Goal: Task Accomplishment & Management: Use online tool/utility

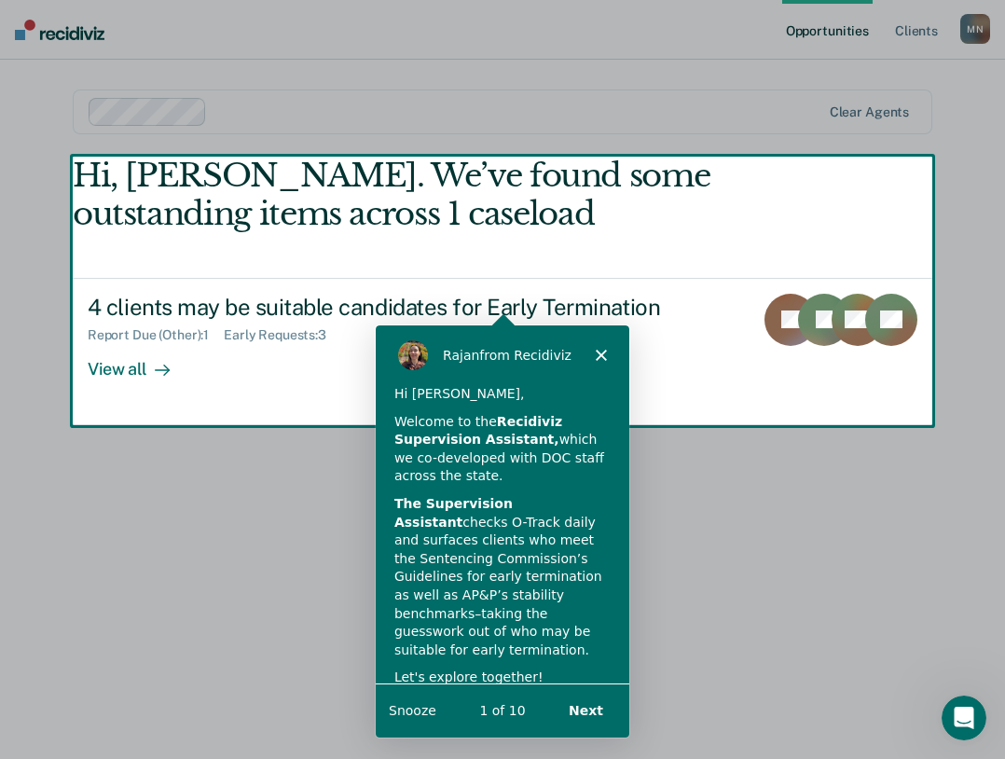
click at [579, 696] on button "Next" at bounding box center [585, 710] width 72 height 38
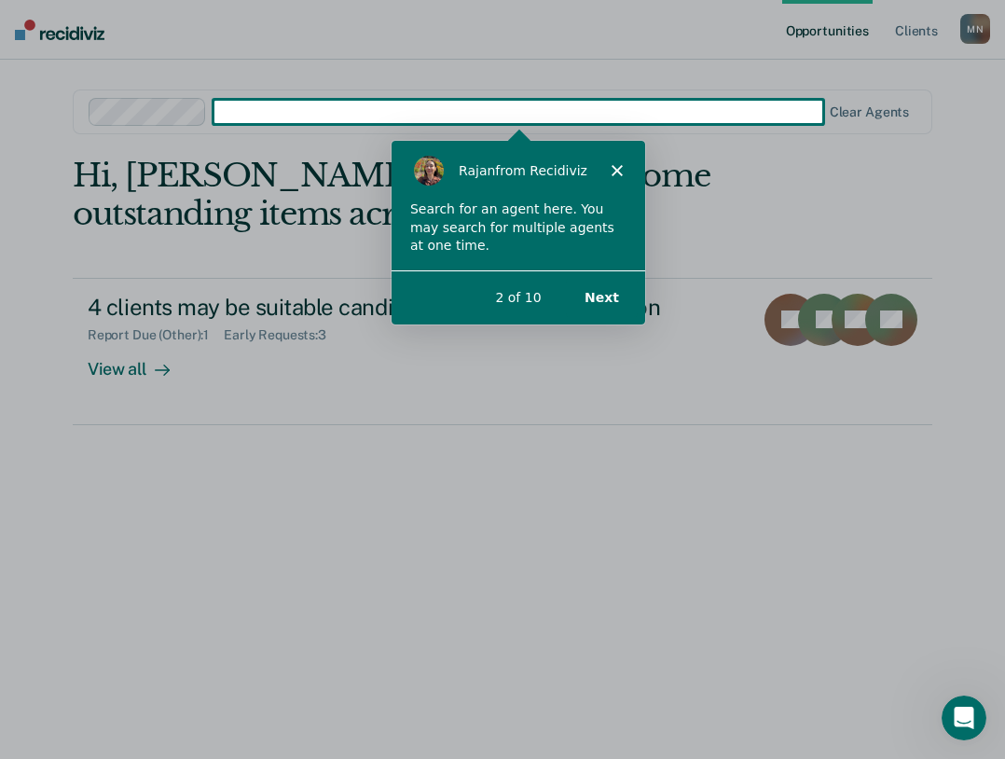
click at [617, 300] on button "Next" at bounding box center [600, 296] width 72 height 38
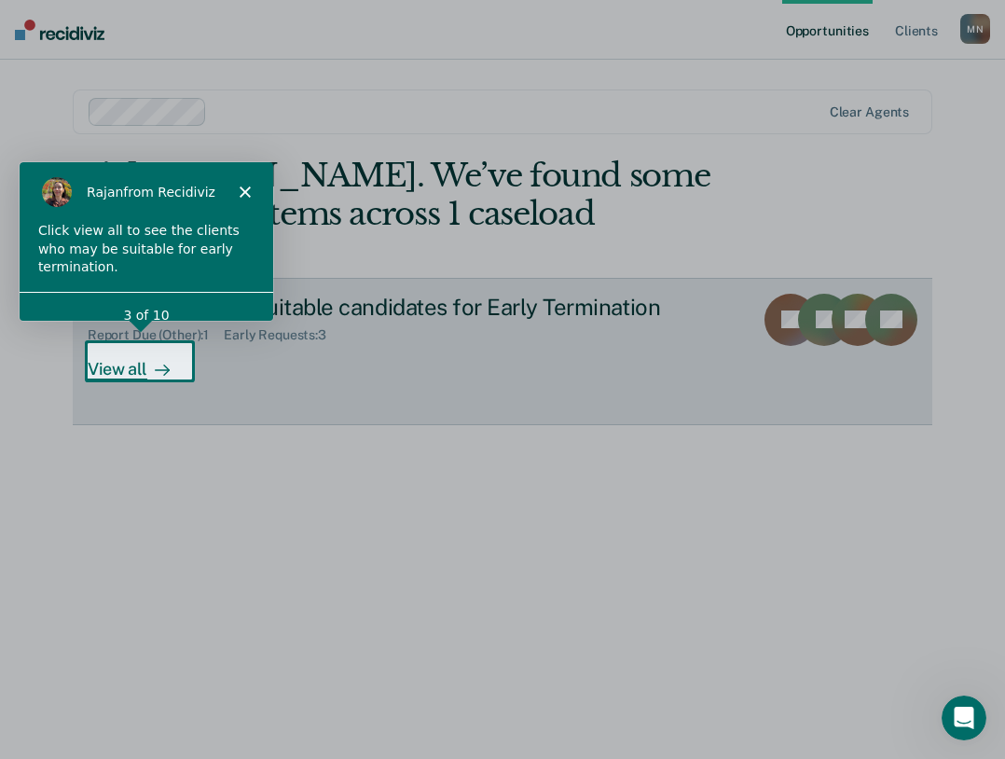
click at [148, 363] on div at bounding box center [158, 368] width 22 height 21
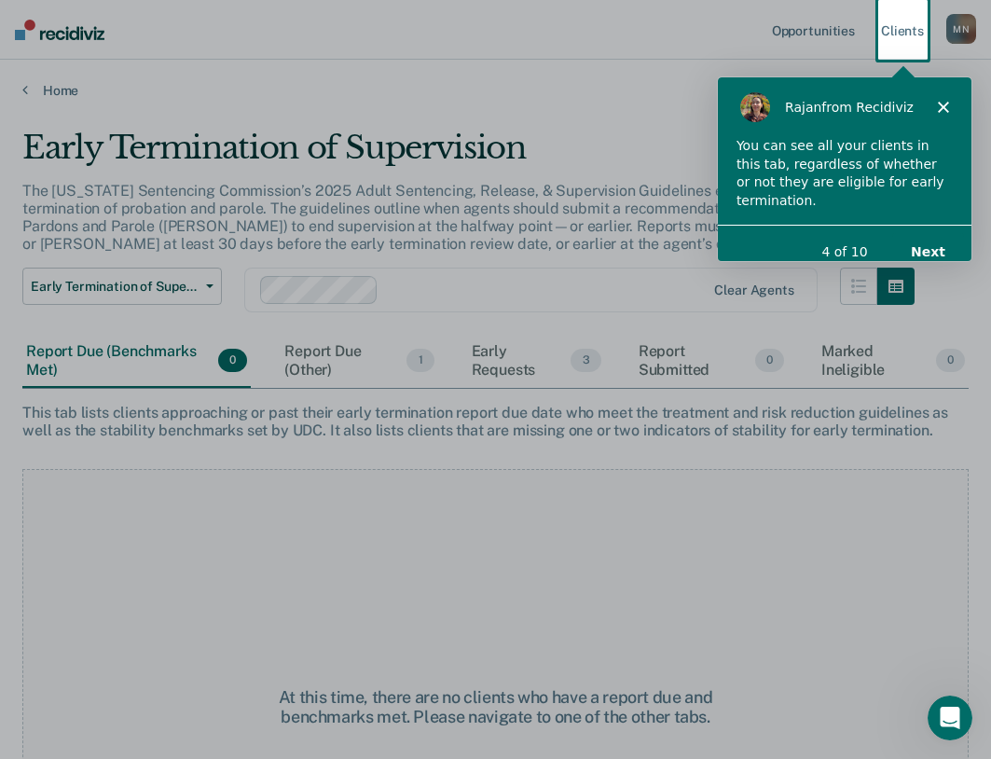
click at [950, 231] on button "Next" at bounding box center [927, 250] width 72 height 38
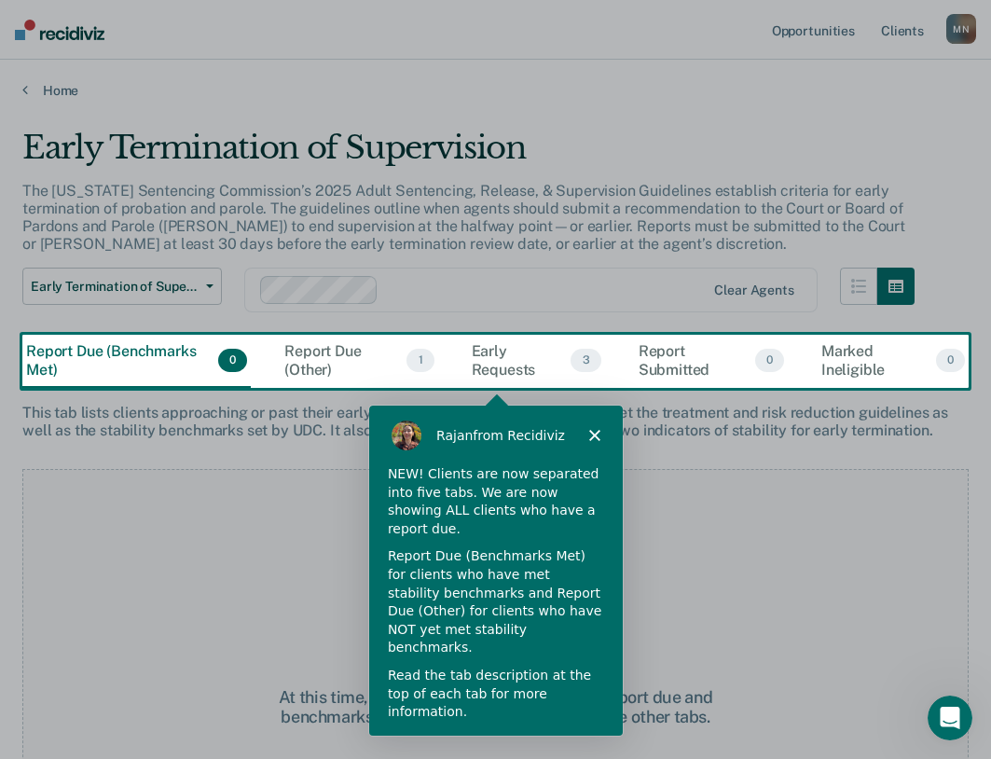
click at [576, 743] on button "Next" at bounding box center [577, 762] width 72 height 38
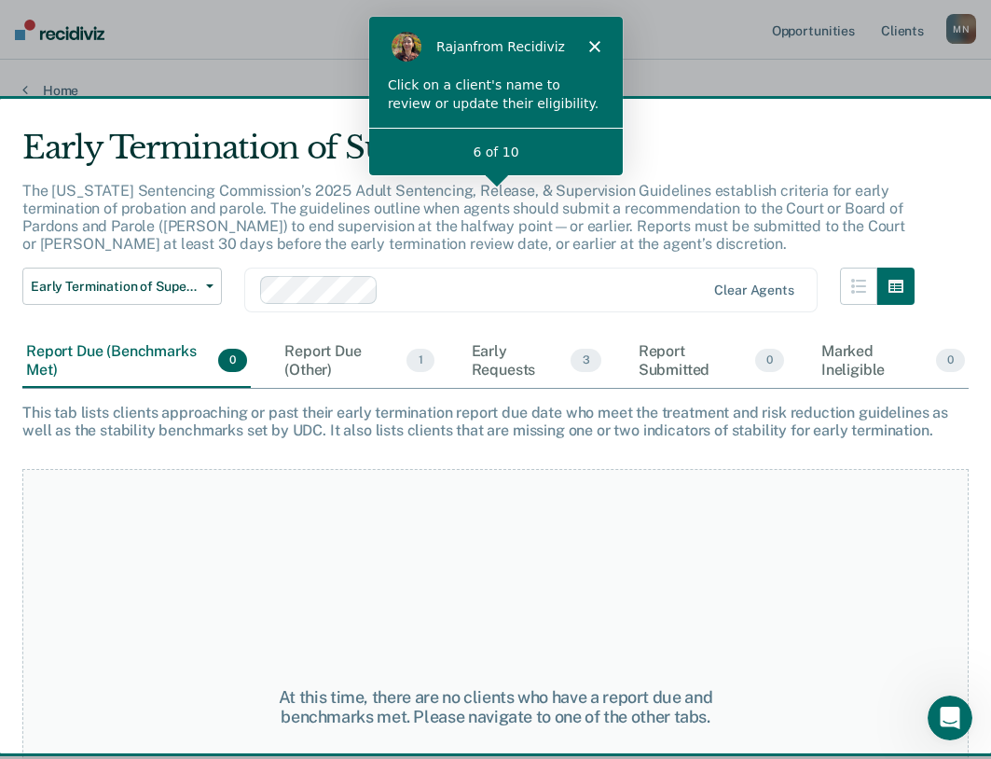
click at [500, 212] on p "The [US_STATE] Sentencing Commission’s 2025 Adult Sentencing, Release, & Superv…" at bounding box center [463, 218] width 883 height 72
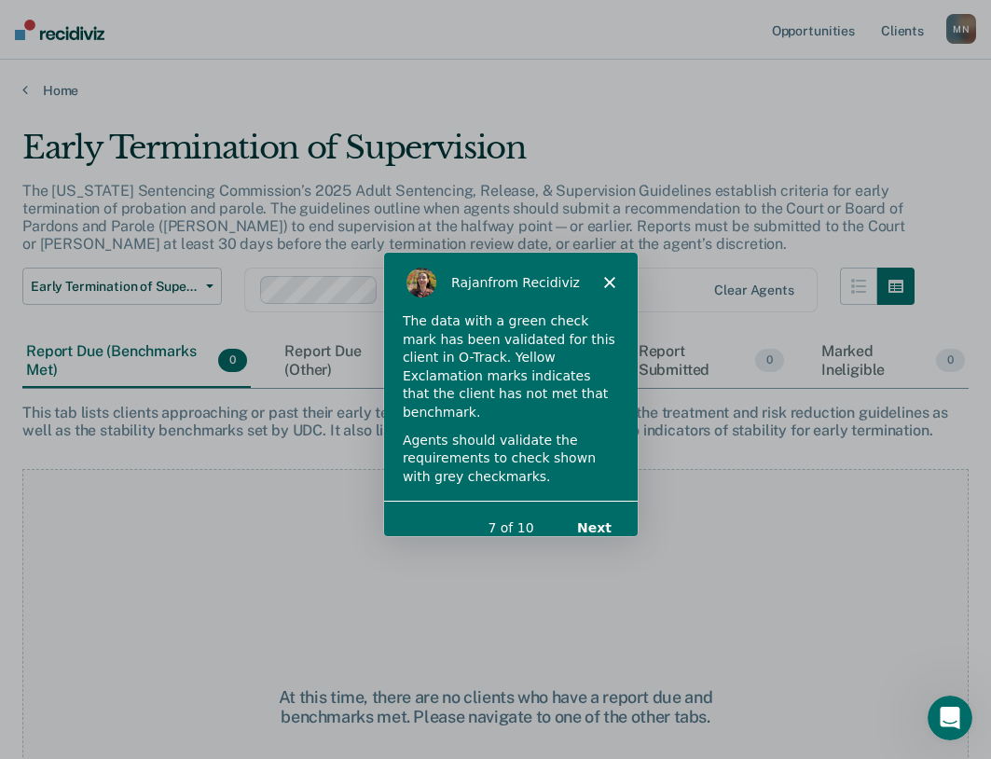
click at [583, 514] on button "Next" at bounding box center [592, 526] width 72 height 38
click at [592, 515] on button "Next" at bounding box center [592, 526] width 72 height 38
click at [615, 517] on button "Next" at bounding box center [592, 526] width 72 height 38
click at [603, 507] on button "Next" at bounding box center [592, 526] width 72 height 38
click at [612, 519] on button "Next" at bounding box center [592, 526] width 72 height 38
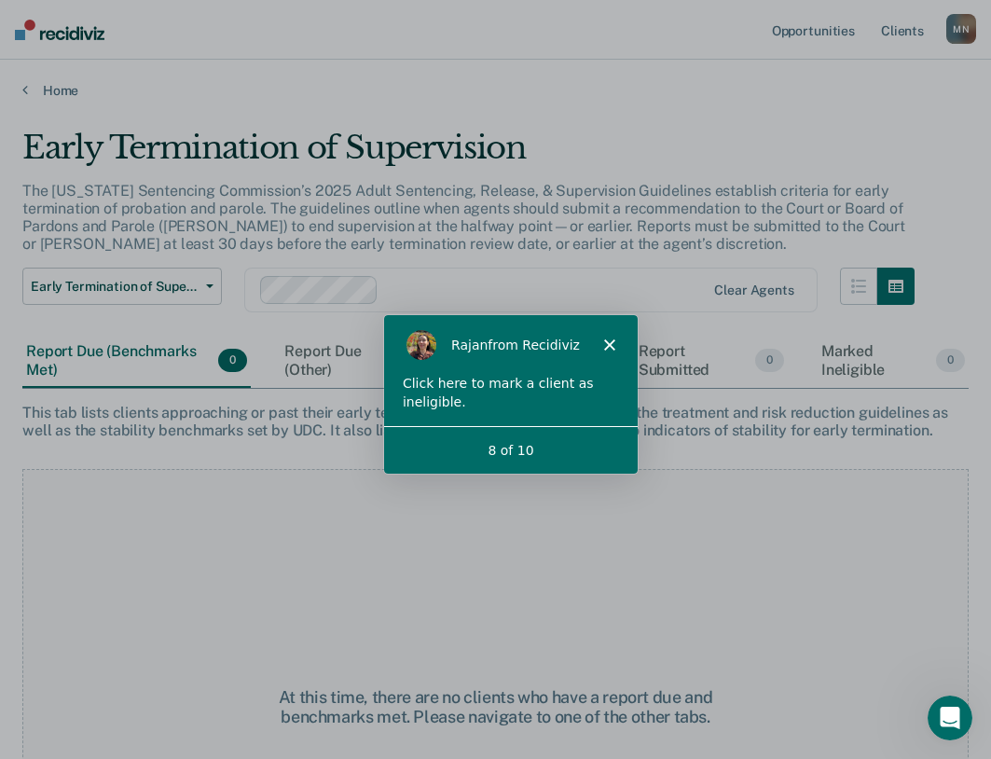
click at [681, 537] on div "At this time, there are no clients who have a report due and benchmarks met. Pl…" at bounding box center [495, 706] width 946 height 475
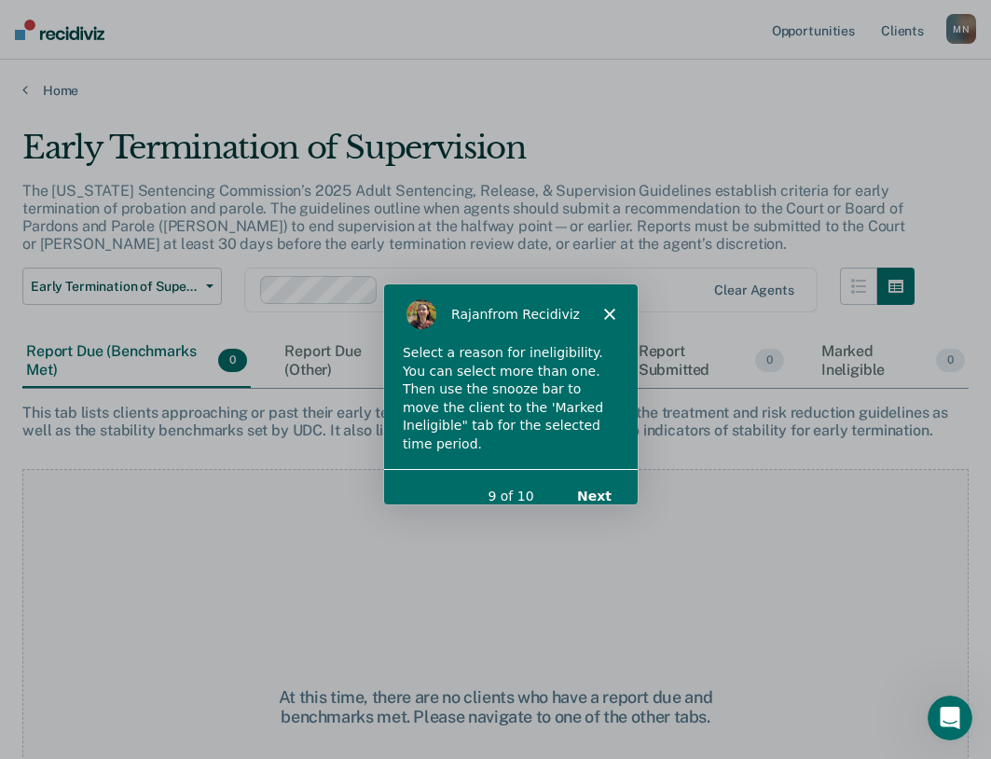
click at [596, 476] on button "Next" at bounding box center [592, 495] width 72 height 38
click at [598, 476] on button "Next" at bounding box center [592, 495] width 72 height 38
click at [620, 484] on button "Next" at bounding box center [592, 495] width 72 height 38
click at [604, 482] on button "Next" at bounding box center [592, 495] width 72 height 38
click at [591, 476] on button "Next" at bounding box center [592, 495] width 72 height 38
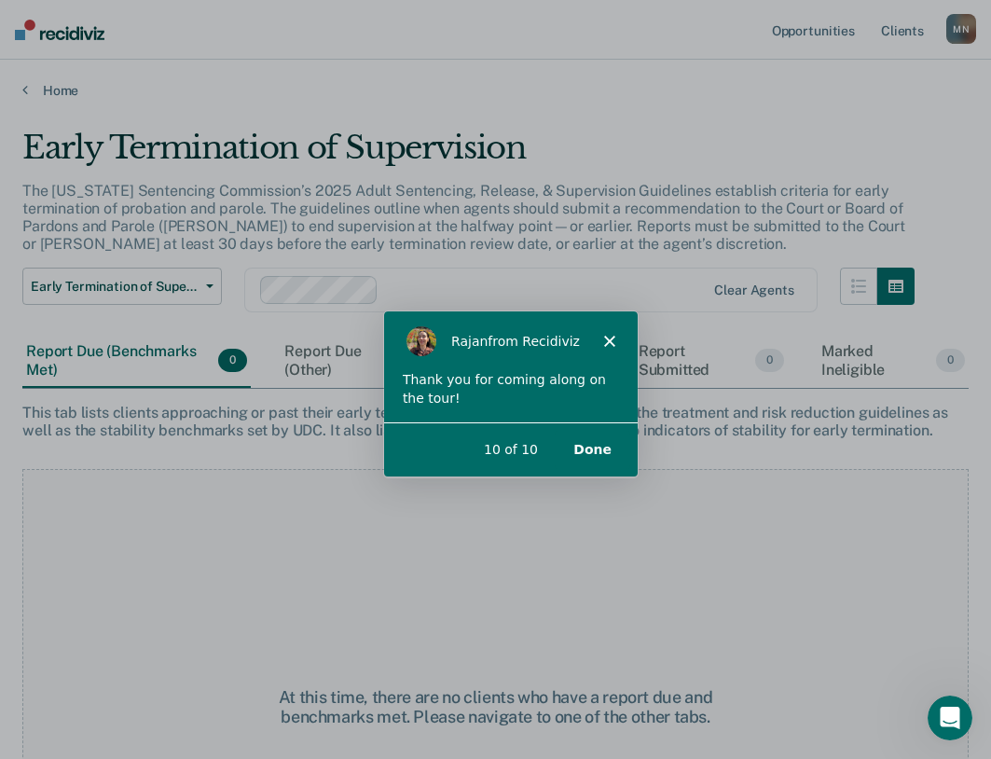
click at [590, 449] on button "Done" at bounding box center [590, 449] width 75 height 38
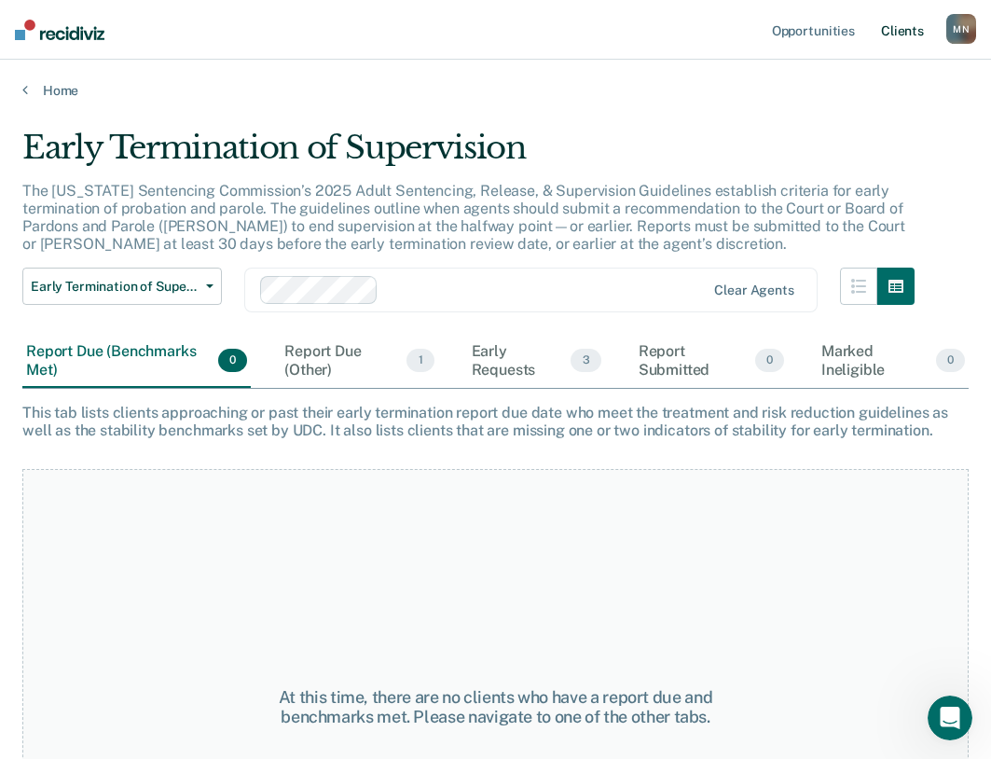
click at [906, 37] on link "Client s" at bounding box center [902, 30] width 50 height 60
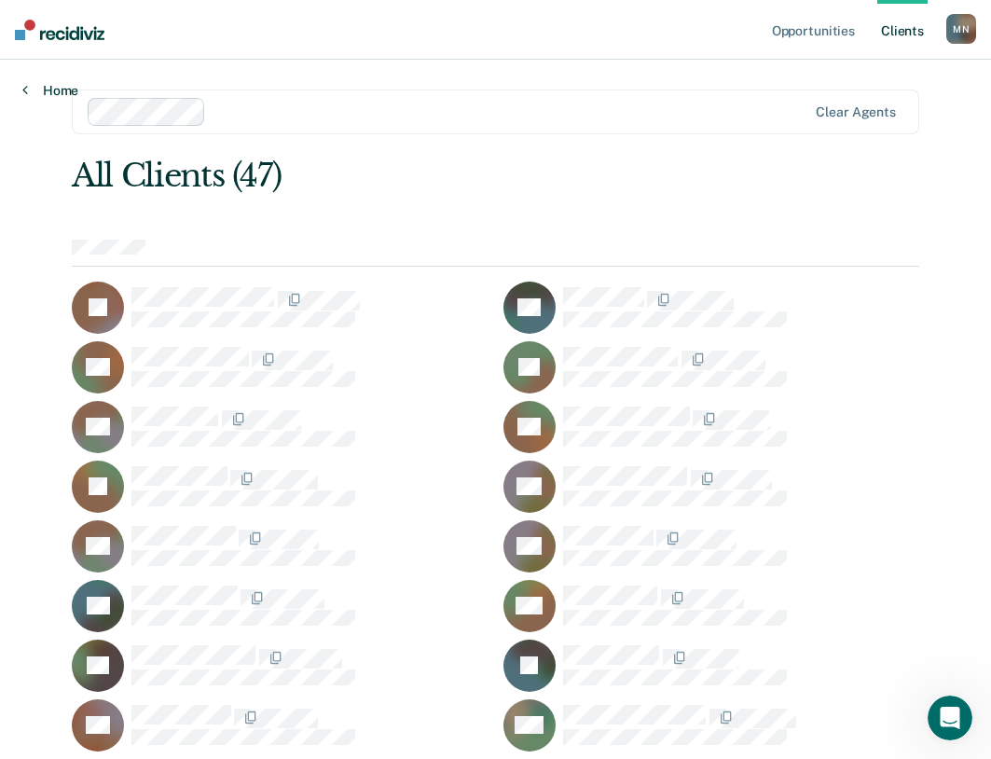
click at [50, 94] on link "Home" at bounding box center [50, 90] width 56 height 17
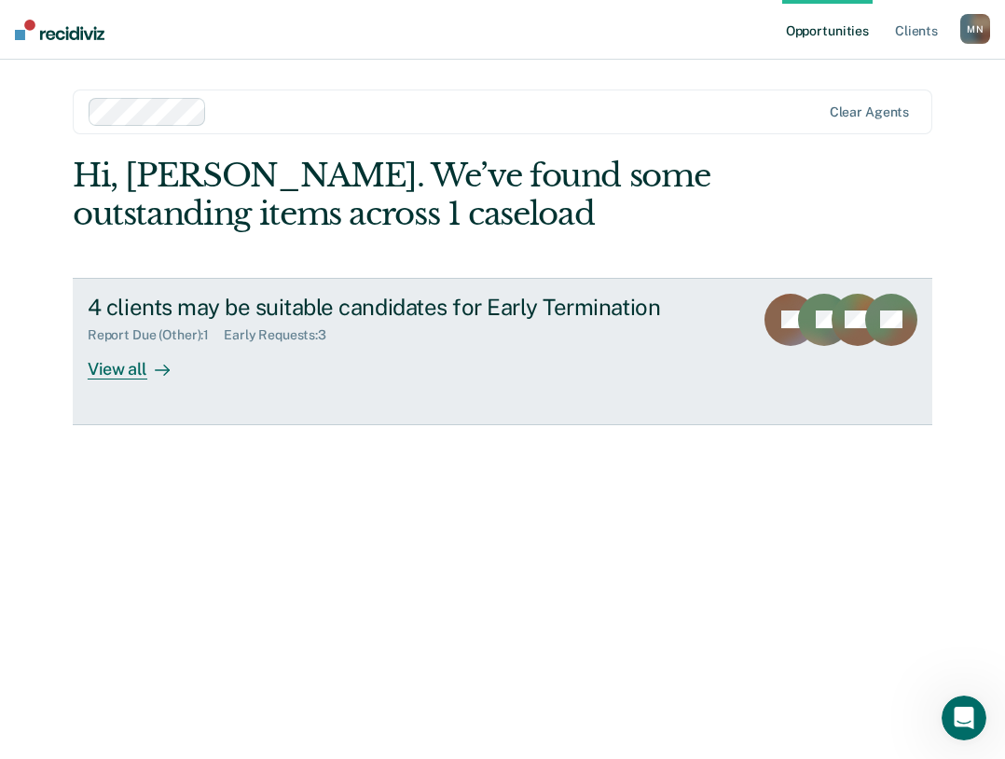
click at [129, 378] on div "View all" at bounding box center [140, 361] width 104 height 36
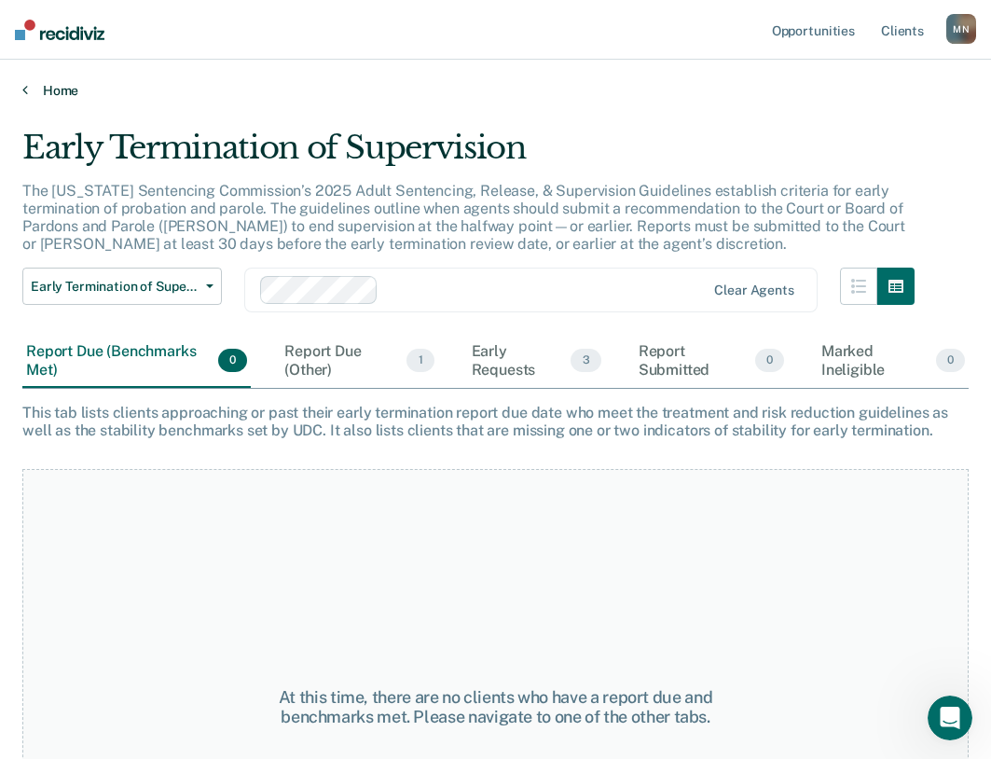
click at [27, 87] on icon at bounding box center [25, 89] width 6 height 15
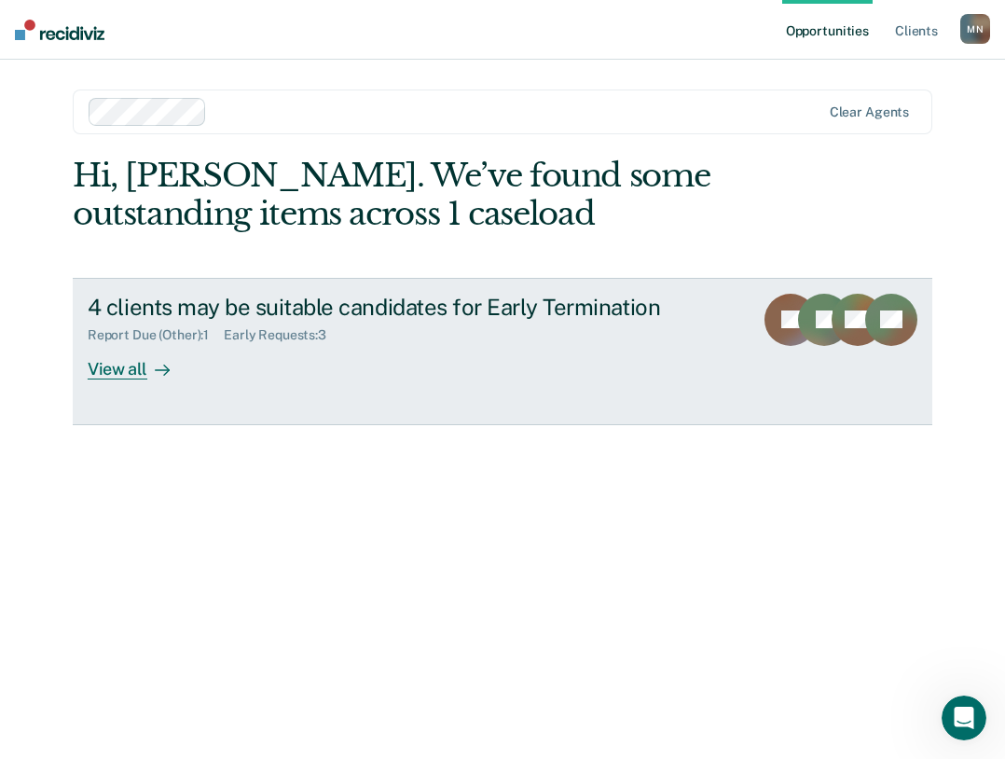
click at [116, 368] on div "View all" at bounding box center [140, 361] width 104 height 36
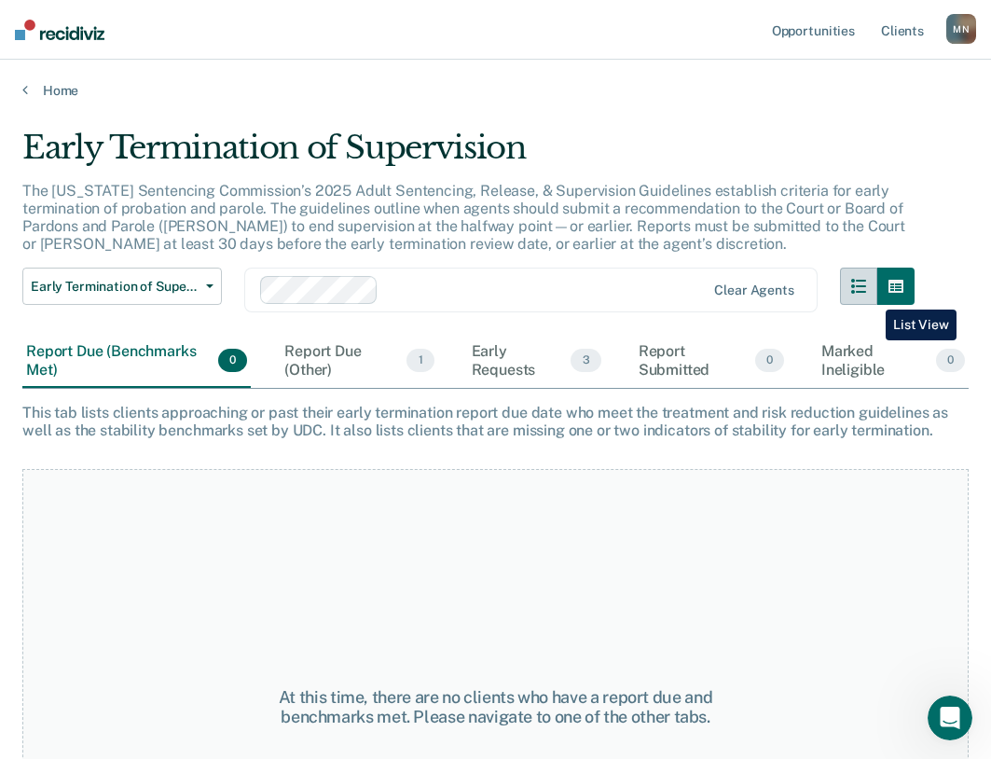
click at [871, 295] on button "button" at bounding box center [858, 285] width 37 height 37
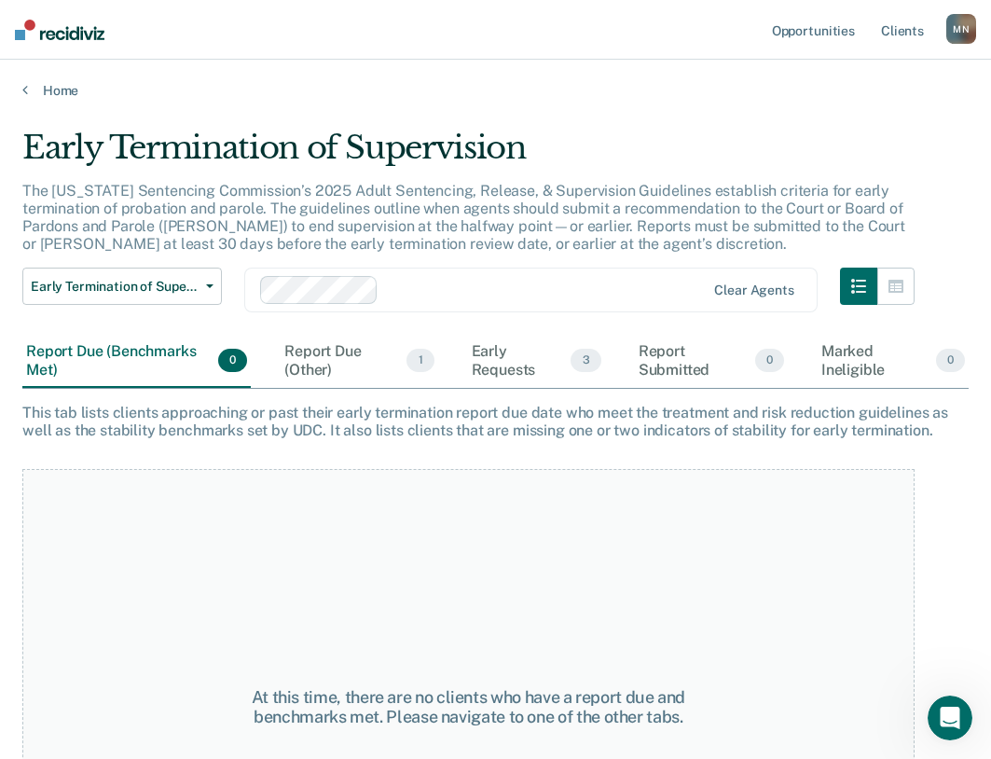
click at [227, 291] on div "Early Termination of Supervision Early Termination of Supervision Clear agents" at bounding box center [468, 300] width 892 height 67
click at [220, 288] on button "Early Termination of Supervision" at bounding box center [121, 285] width 199 height 37
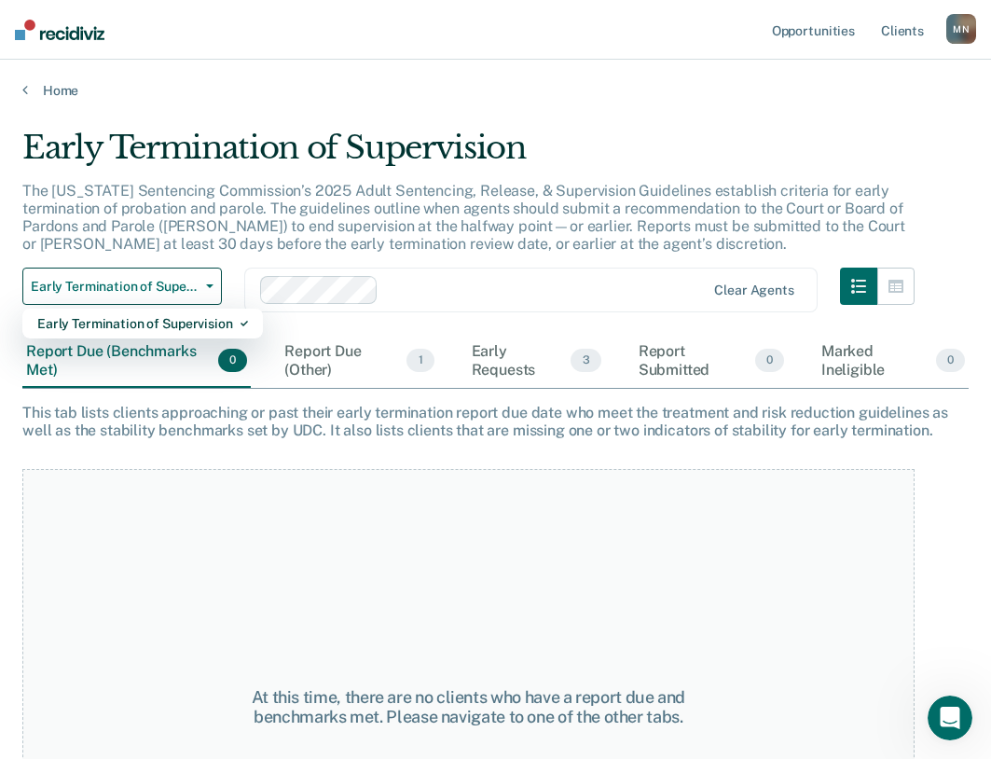
click at [194, 357] on div "Report Due (Benchmarks Met) 0" at bounding box center [136, 361] width 228 height 52
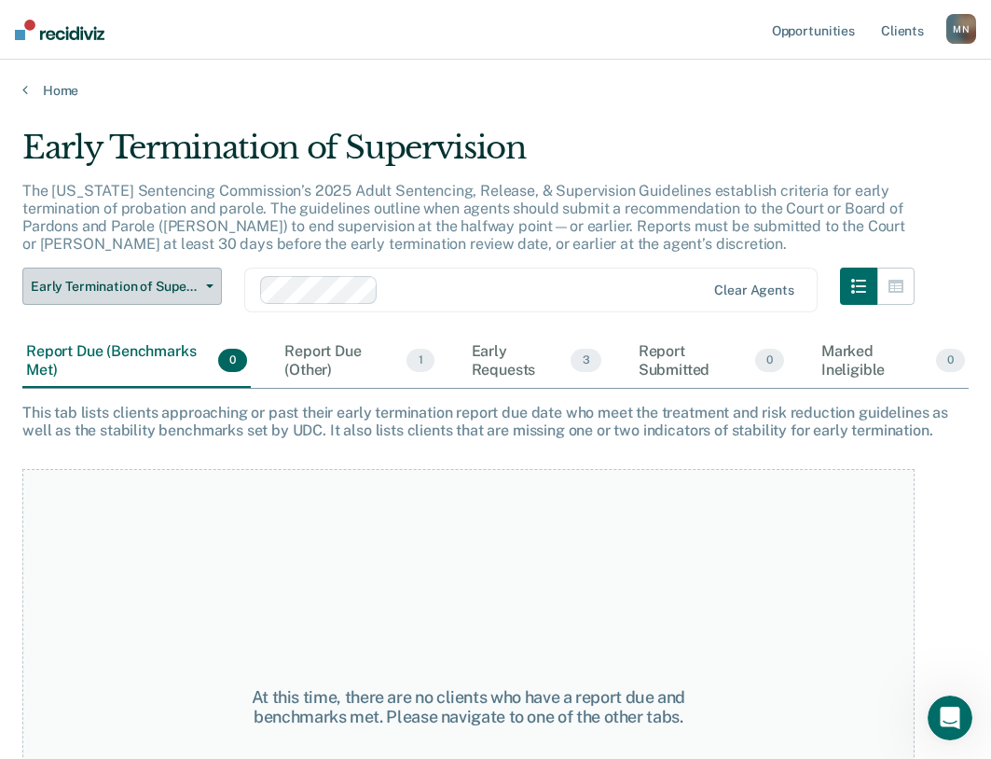
click at [179, 287] on span "Early Termination of Supervision" at bounding box center [115, 287] width 168 height 16
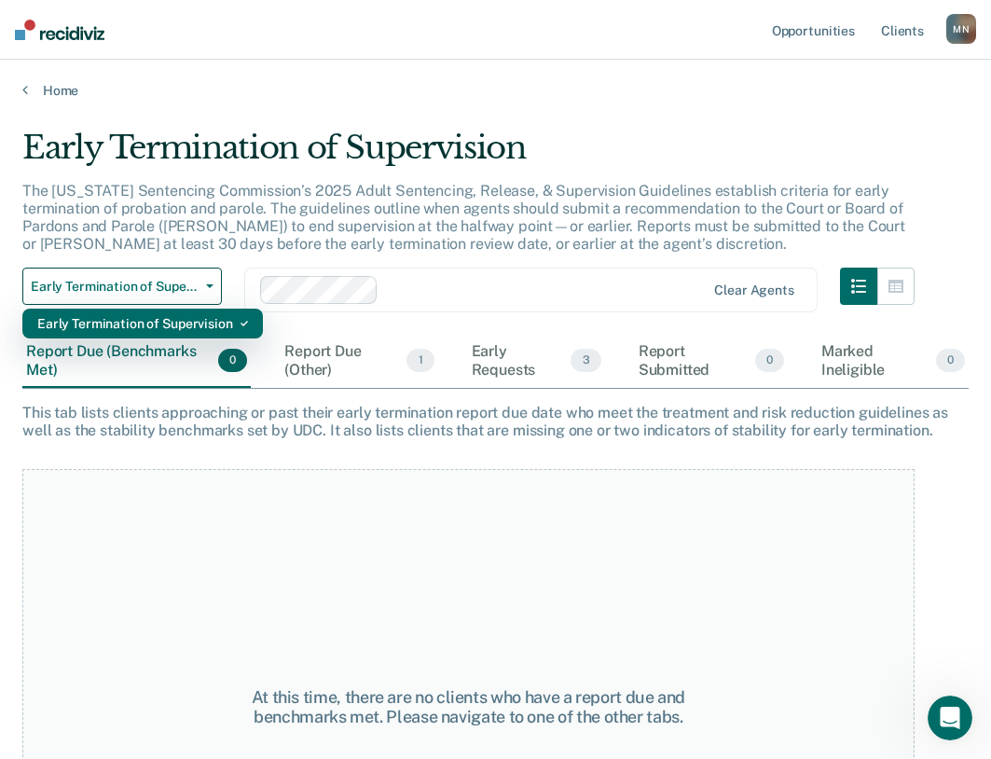
click at [128, 314] on div "Early Termination of Supervision" at bounding box center [142, 323] width 211 height 30
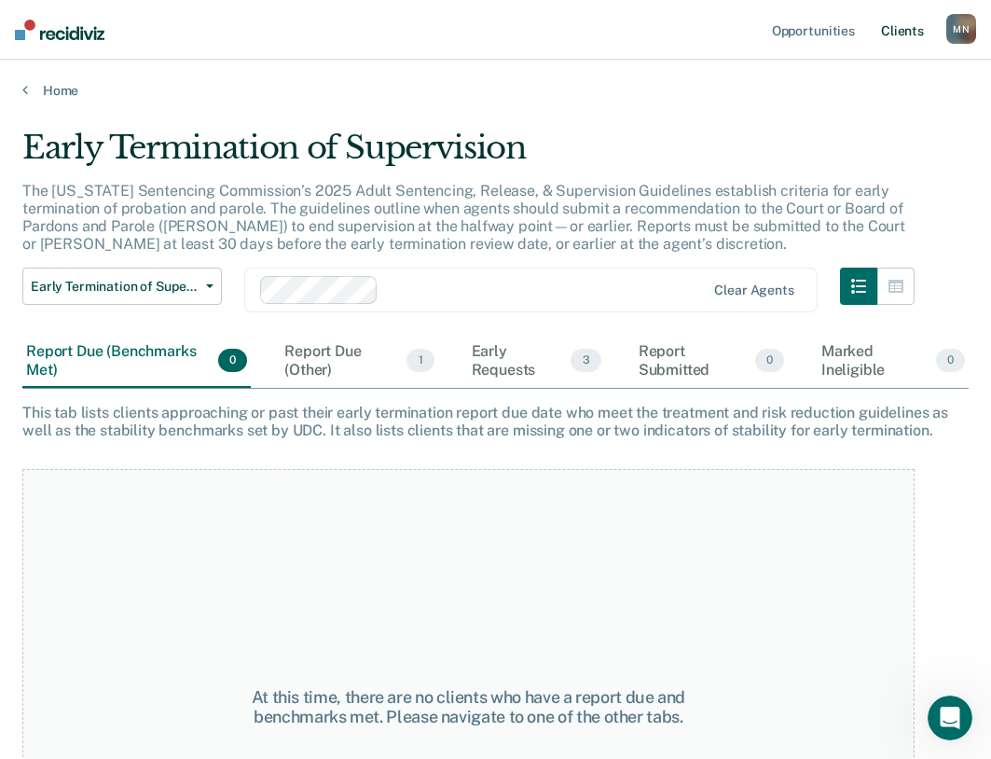
click at [899, 38] on link "Client s" at bounding box center [902, 30] width 50 height 60
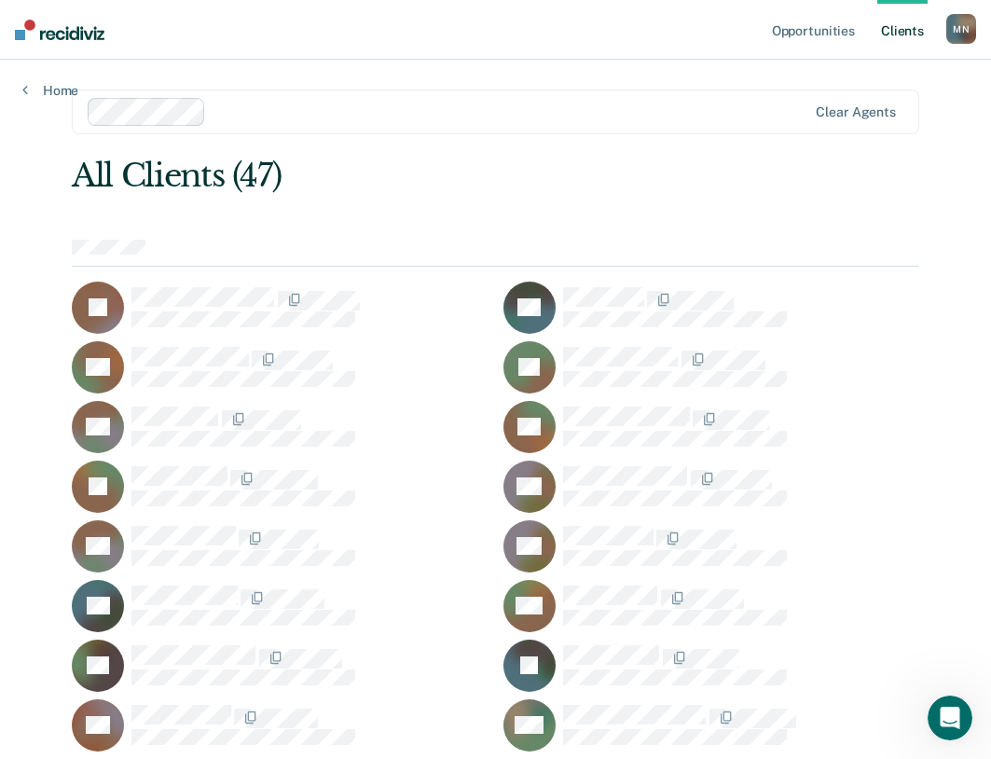
click at [860, 37] on ul "Opportunities Client s" at bounding box center [857, 30] width 178 height 60
click at [856, 35] on link "Opportunities" at bounding box center [813, 30] width 90 height 60
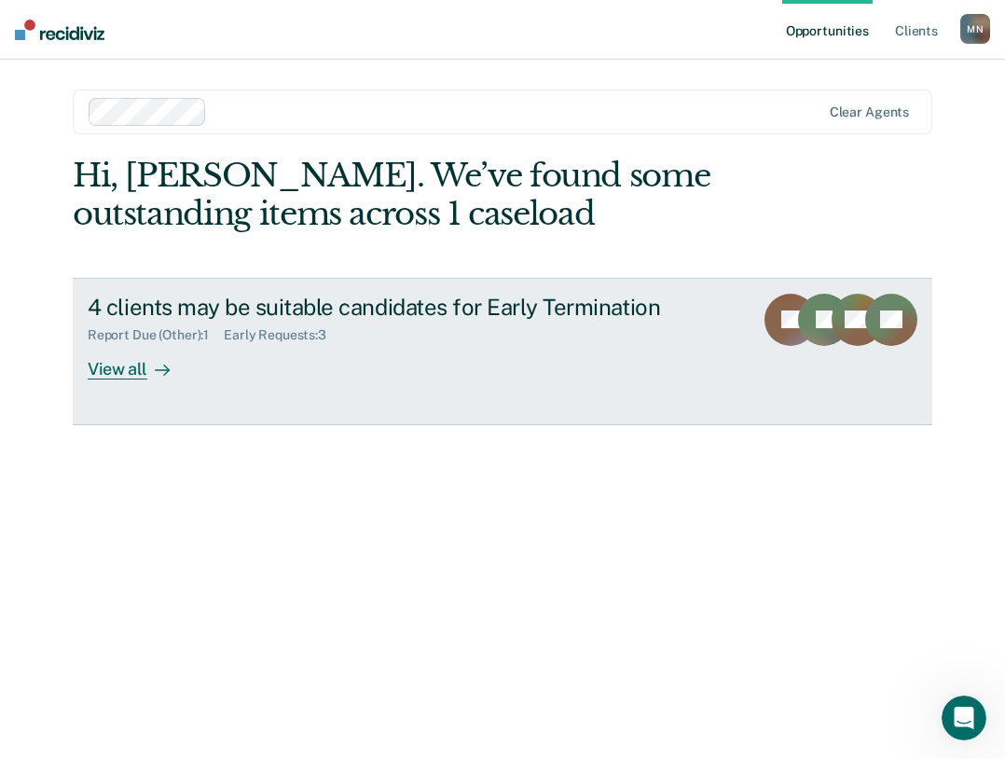
click at [826, 333] on icon at bounding box center [854, 325] width 81 height 89
click at [275, 334] on div "Early Requests : 3" at bounding box center [282, 335] width 117 height 16
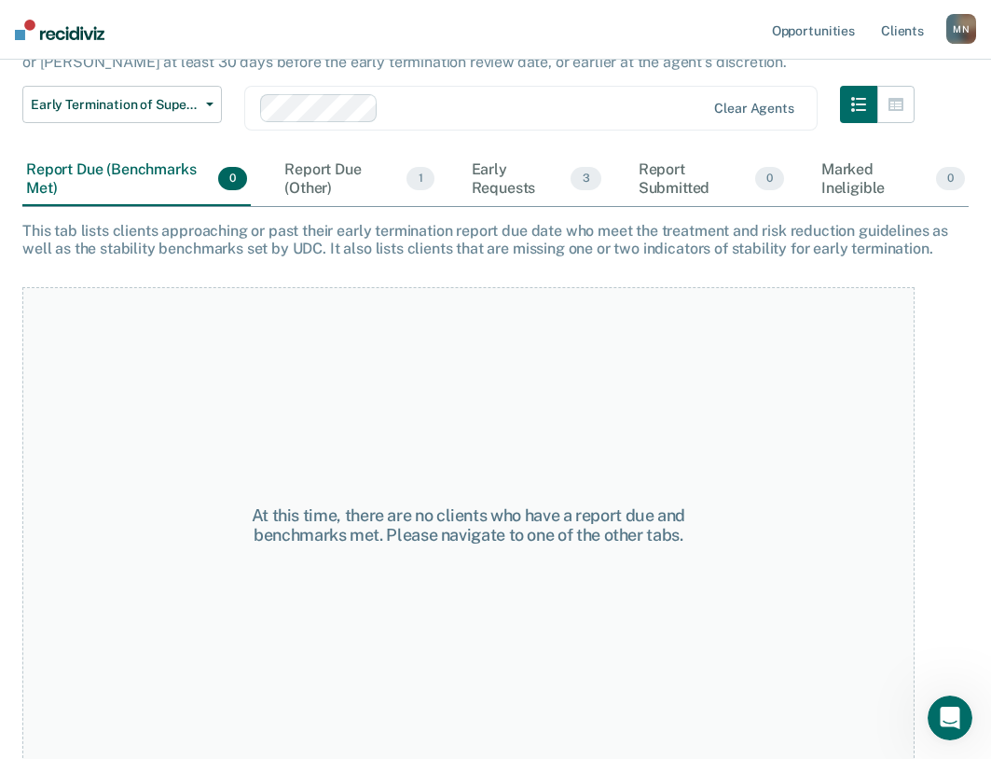
scroll to position [185, 0]
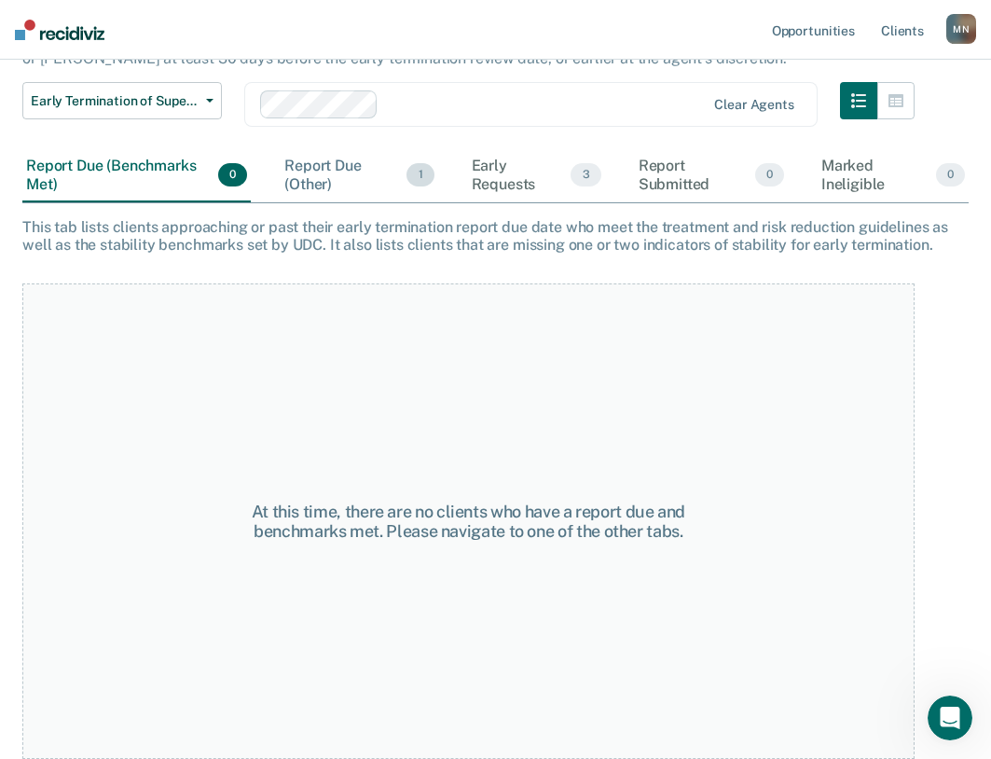
click at [340, 179] on div "Report Due (Other) 1" at bounding box center [359, 175] width 157 height 52
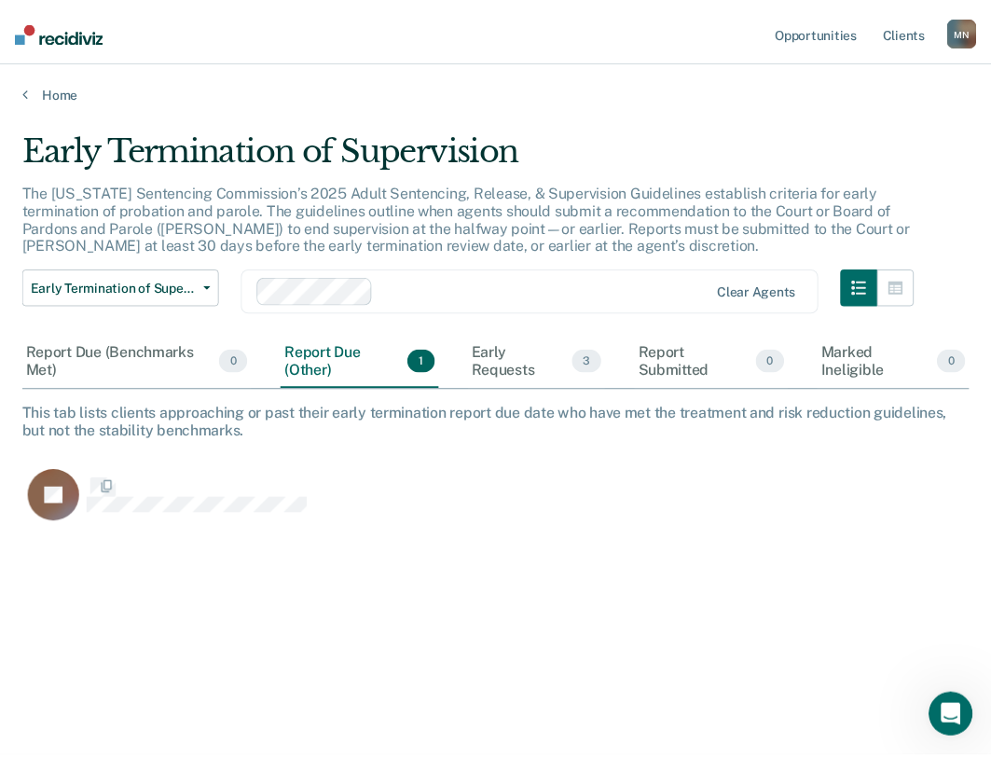
scroll to position [476, 946]
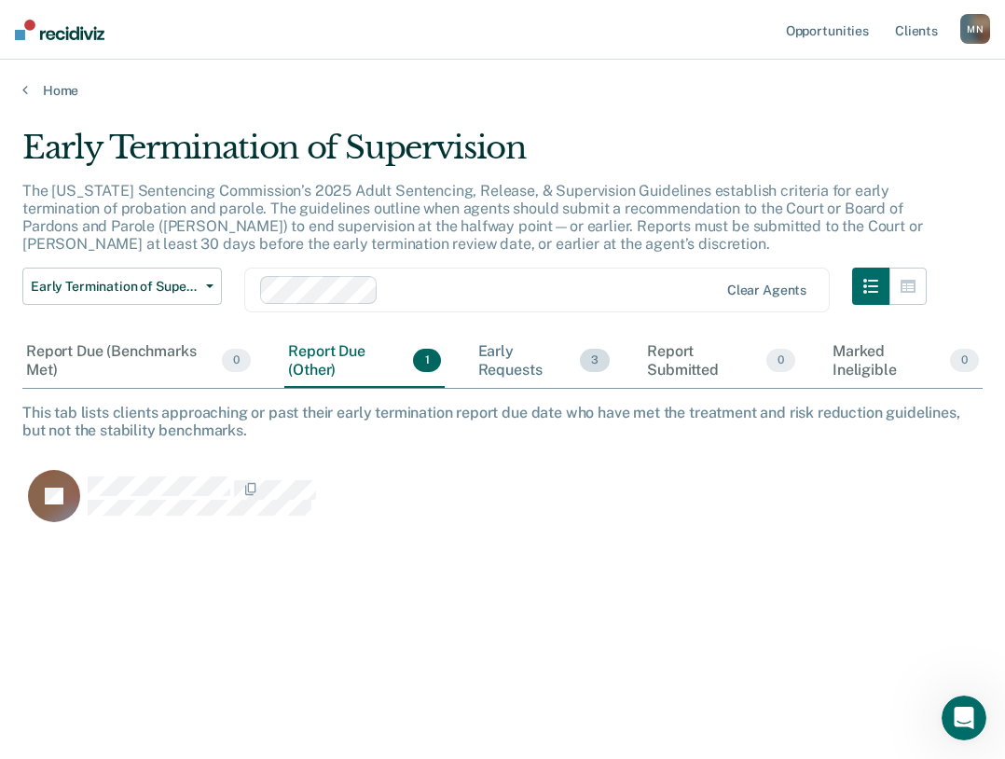
click at [527, 366] on div "Early Requests 3" at bounding box center [544, 361] width 140 height 52
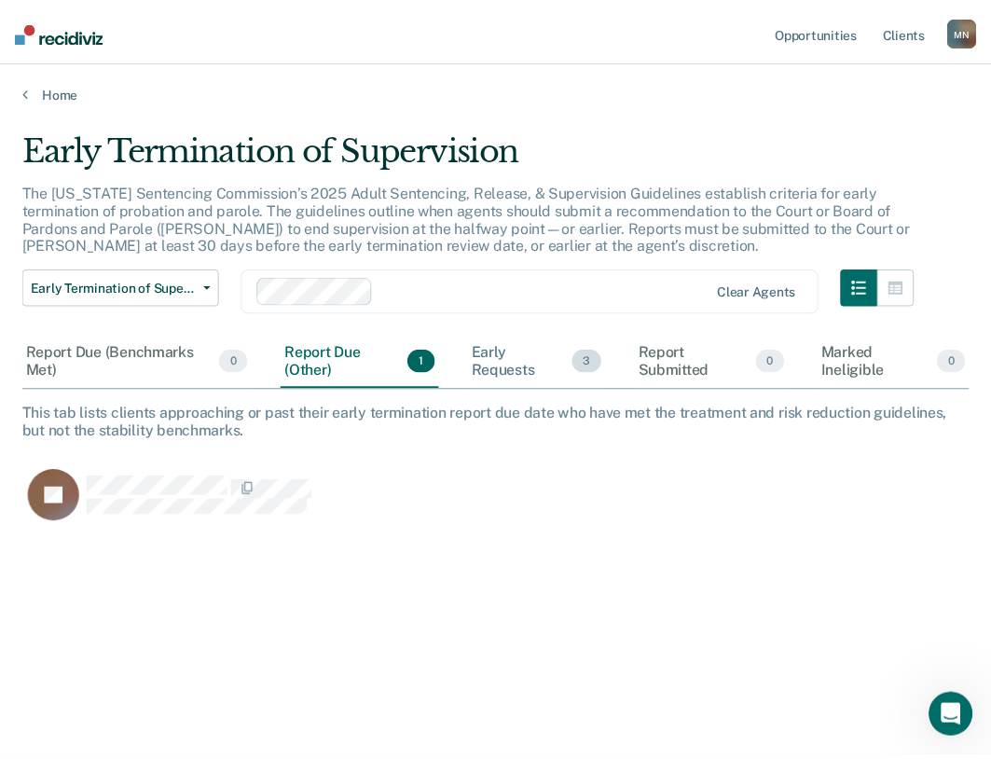
scroll to position [544, 932]
